Goal: Task Accomplishment & Management: Use online tool/utility

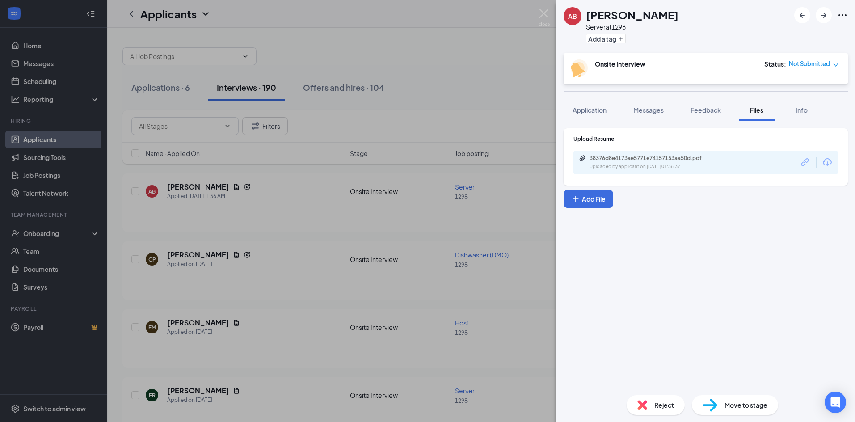
click at [377, 172] on div "AB Addisyn Brown Server at 1298 Add a tag Onsite Interview Status : Not Submitt…" at bounding box center [427, 211] width 855 height 422
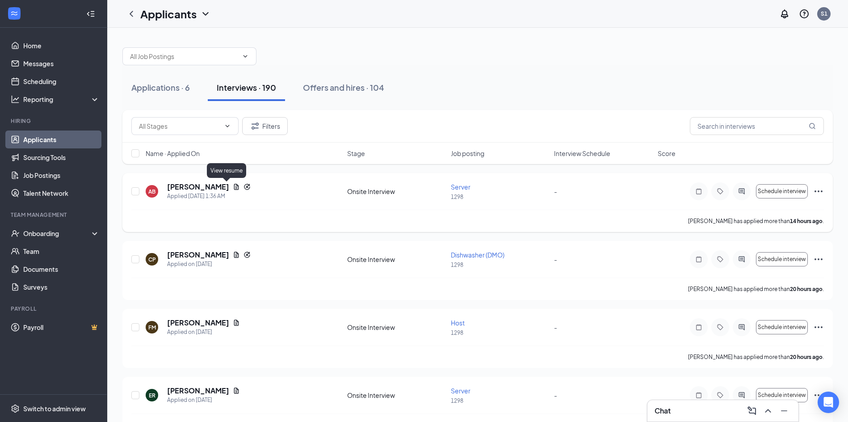
click at [234, 187] on icon "Document" at bounding box center [236, 187] width 5 height 6
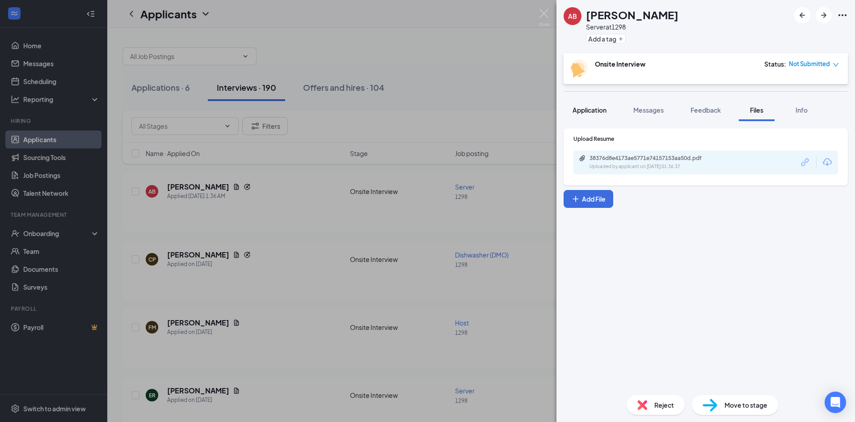
click at [610, 118] on button "Application" at bounding box center [589, 110] width 52 height 22
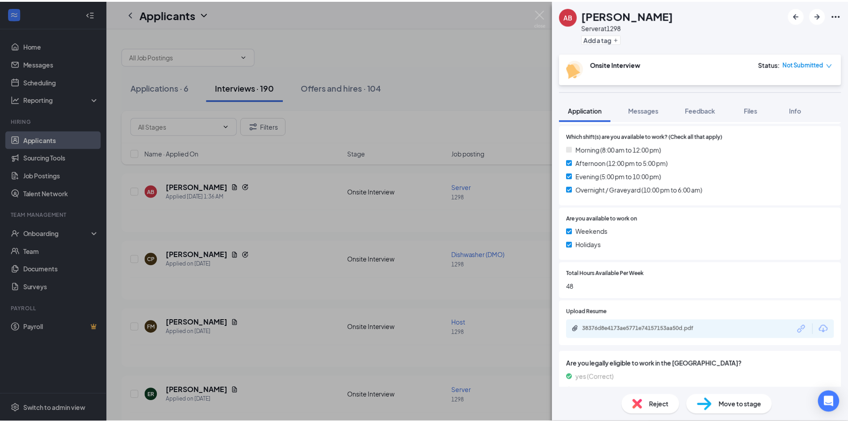
scroll to position [357, 0]
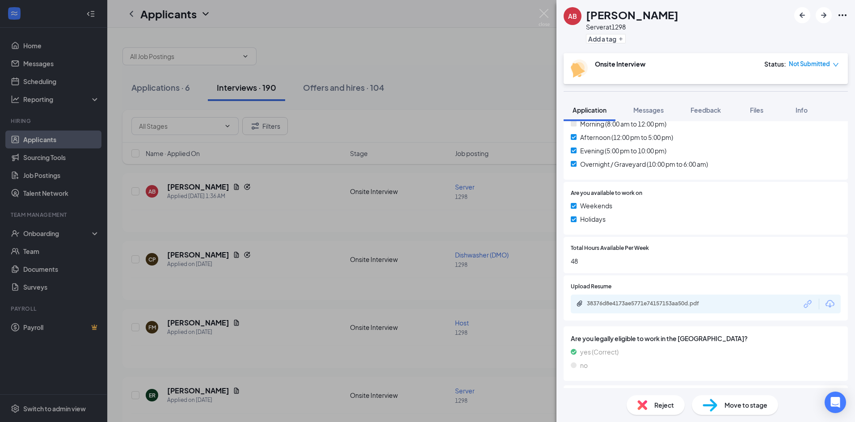
click at [527, 137] on div "AB Addisyn Brown Server at 1298 Add a tag Onsite Interview Status : Not Submitt…" at bounding box center [427, 211] width 855 height 422
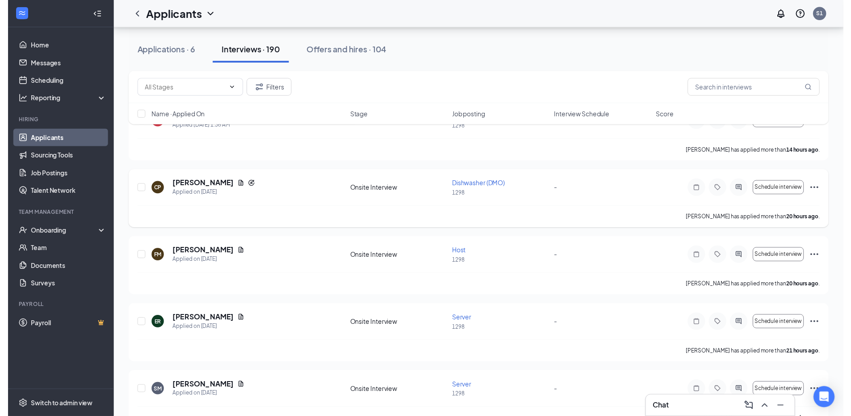
scroll to position [89, 0]
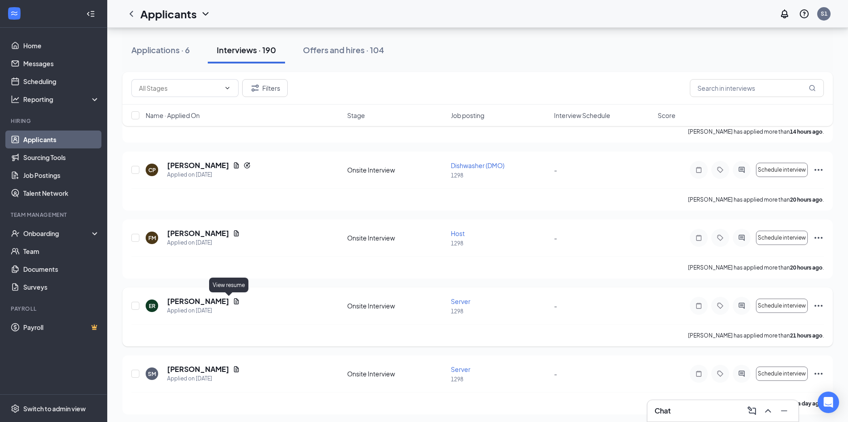
click at [233, 301] on div "ER [PERSON_NAME] Applied on [DATE]" at bounding box center [244, 305] width 196 height 19
click at [234, 299] on icon "Document" at bounding box center [236, 301] width 5 height 6
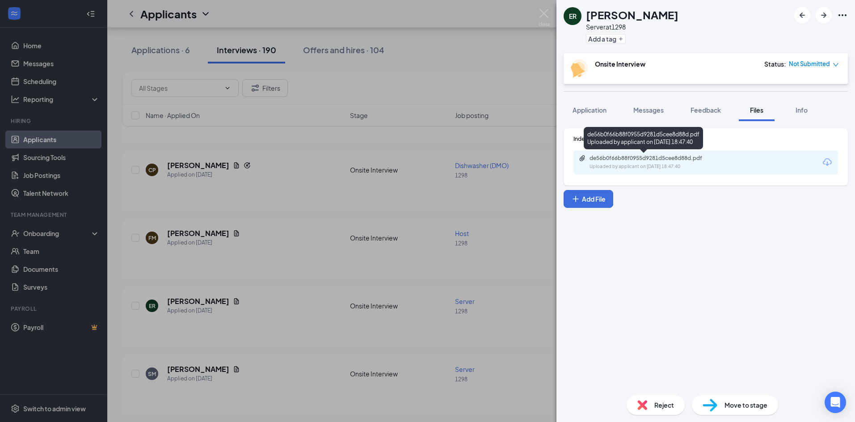
click at [627, 160] on div "de56b0f66b88f0955d9281d5cee8d88d.pdf" at bounding box center [651, 158] width 125 height 7
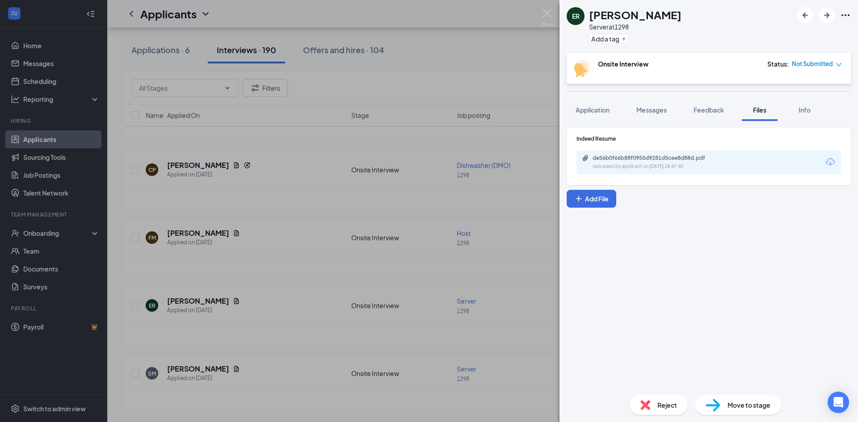
click at [295, 267] on div "ER [PERSON_NAME] Server at 1298 Add a tag Onsite Interview Status : Not Submitt…" at bounding box center [429, 211] width 858 height 422
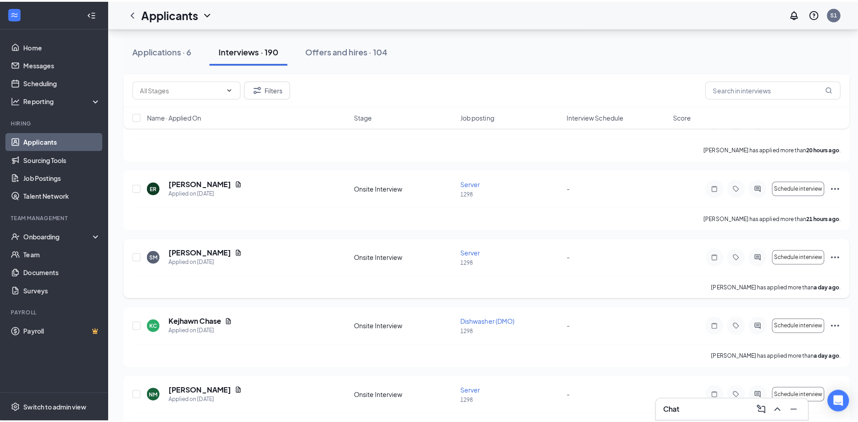
scroll to position [223, 0]
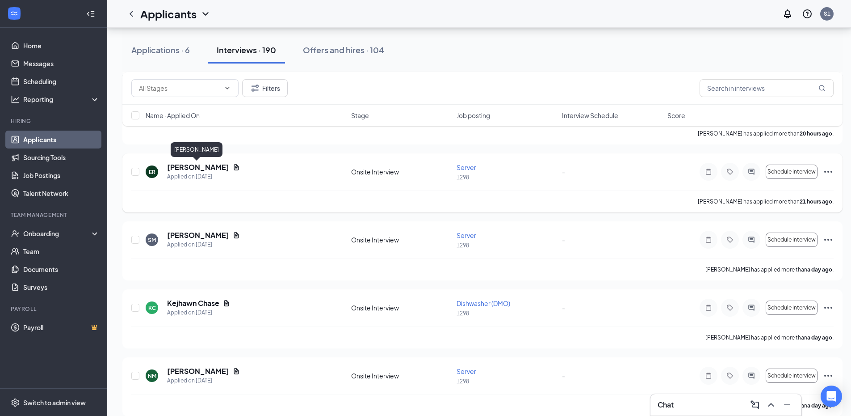
click at [205, 166] on h5 "[PERSON_NAME]" at bounding box center [198, 167] width 62 height 10
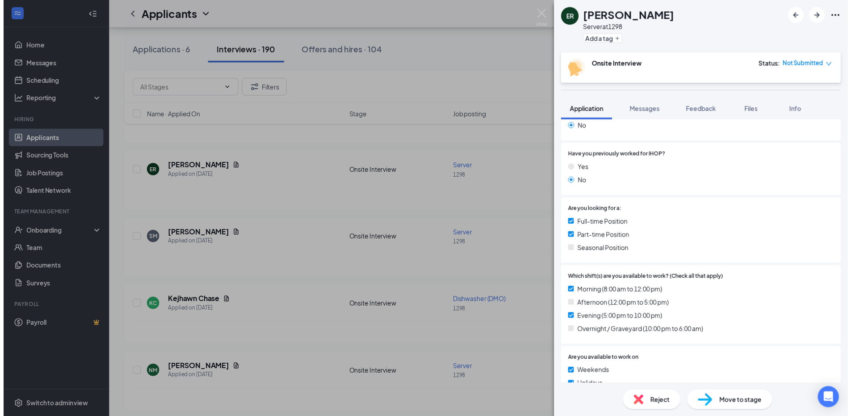
scroll to position [179, 0]
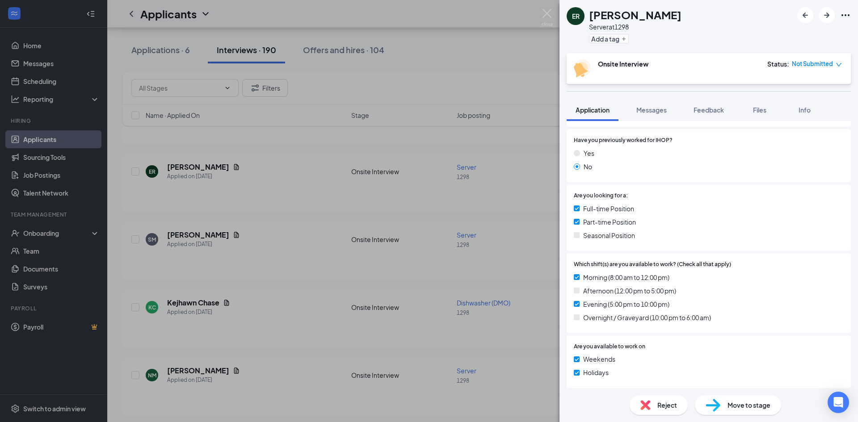
click at [298, 299] on div "ER [PERSON_NAME] Server at 1298 Add a tag Onsite Interview Status : Not Submitt…" at bounding box center [429, 211] width 858 height 422
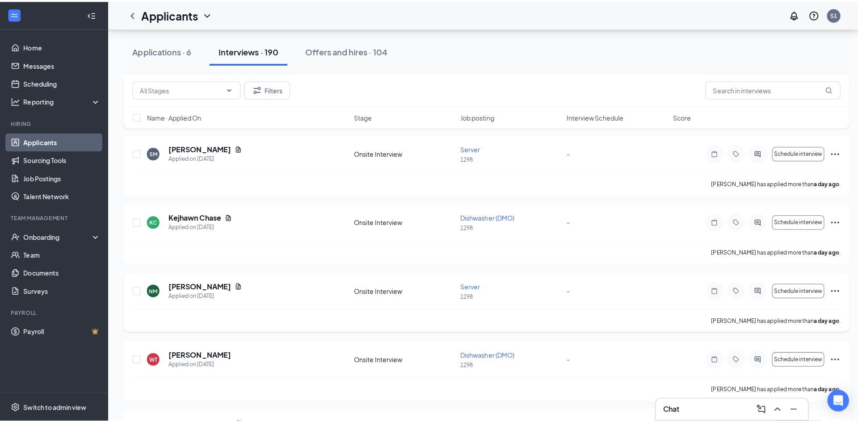
scroll to position [313, 0]
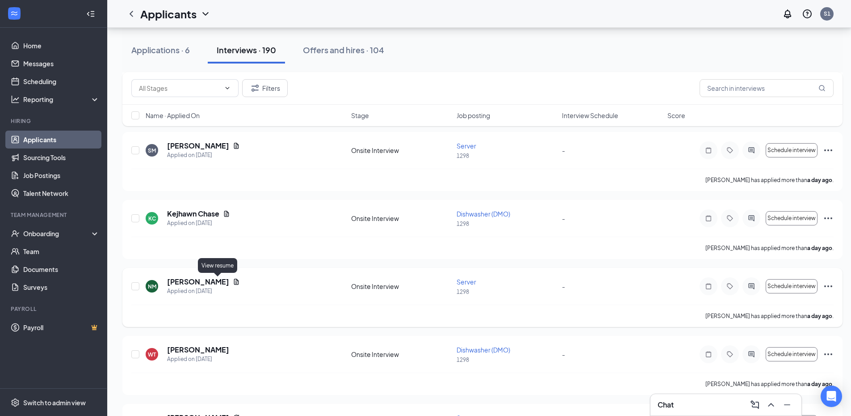
click at [223, 283] on div "NM [PERSON_NAME] Applied on [DATE]" at bounding box center [246, 286] width 200 height 19
click at [233, 285] on icon "Document" at bounding box center [236, 281] width 7 height 7
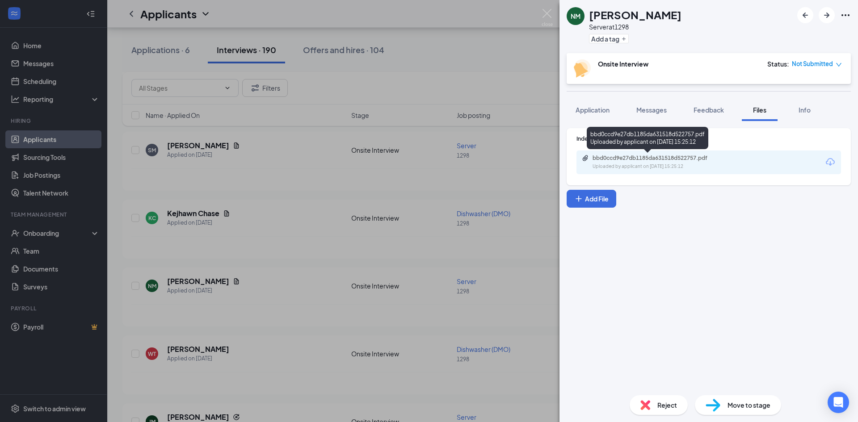
click at [660, 159] on div "bbd0ccd9e27db1185da631518d522757.pdf" at bounding box center [654, 158] width 125 height 7
